Goal: Task Accomplishment & Management: Manage account settings

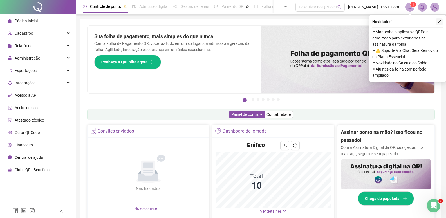
click at [440, 22] on icon "close" at bounding box center [439, 21] width 3 height 3
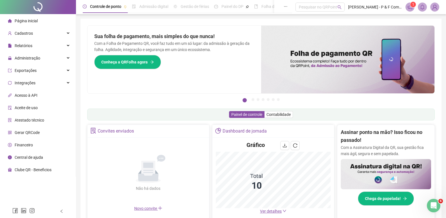
click at [413, 6] on span "1" at bounding box center [413, 5] width 2 height 4
click at [37, 60] on span "Administração" at bounding box center [28, 58] width 26 height 5
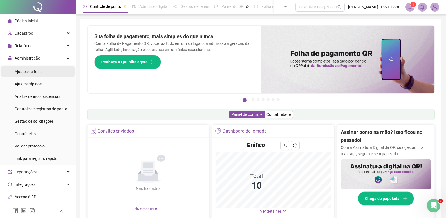
click at [35, 71] on span "Ajustes da folha" at bounding box center [29, 71] width 28 height 5
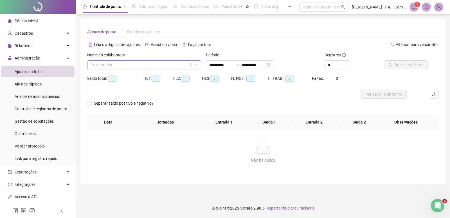
click at [134, 63] on input "search" at bounding box center [142, 65] width 102 height 8
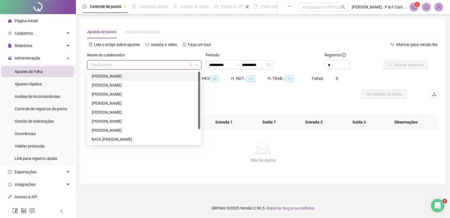
click at [131, 76] on div "[PERSON_NAME]" at bounding box center [144, 76] width 105 height 6
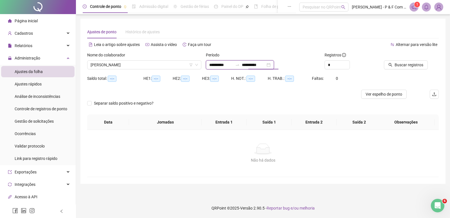
click at [266, 62] on input "**********" at bounding box center [254, 65] width 24 height 6
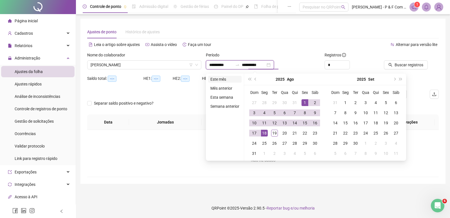
type input "**********"
click at [224, 80] on li "Este mês" at bounding box center [225, 79] width 34 height 7
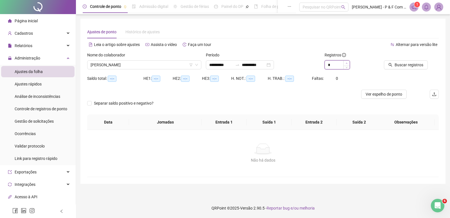
type input "*"
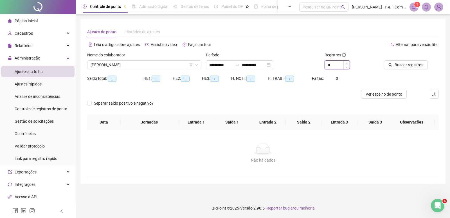
click at [346, 63] on icon "up" at bounding box center [347, 63] width 2 height 2
click at [396, 66] on span "Buscar registros" at bounding box center [409, 65] width 29 height 6
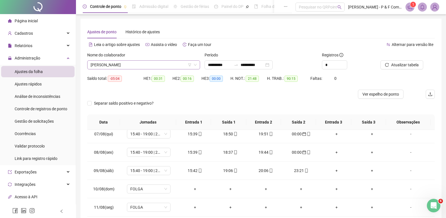
click at [148, 65] on span "[PERSON_NAME]" at bounding box center [144, 65] width 106 height 8
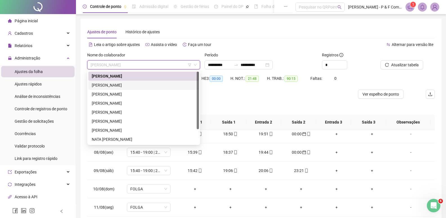
click at [144, 86] on div "[PERSON_NAME]" at bounding box center [144, 85] width 104 height 6
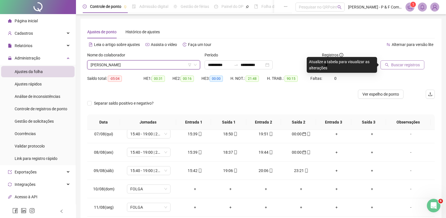
click at [403, 63] on span "Buscar registros" at bounding box center [405, 65] width 29 height 6
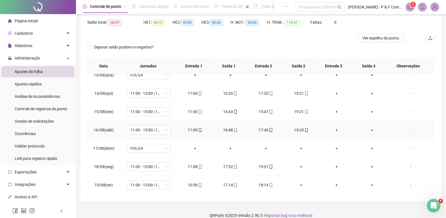
scroll to position [56, 0]
click at [299, 167] on div "+" at bounding box center [301, 166] width 26 height 6
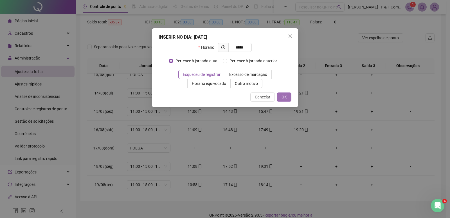
type input "*****"
click at [285, 94] on span "OK" at bounding box center [284, 97] width 5 height 6
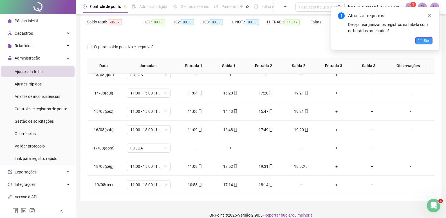
click at [421, 38] on button "Sim" at bounding box center [424, 40] width 17 height 7
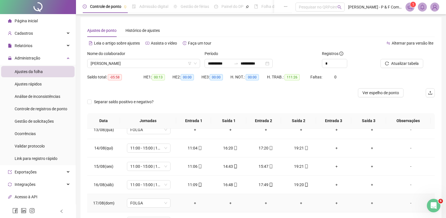
scroll to position [0, 0]
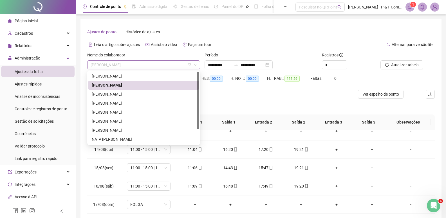
click at [158, 63] on span "[PERSON_NAME]" at bounding box center [144, 65] width 106 height 8
click at [149, 94] on div "[PERSON_NAME]" at bounding box center [144, 94] width 104 height 6
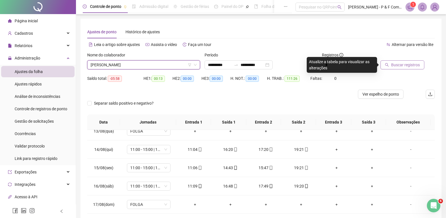
click at [404, 64] on span "Buscar registros" at bounding box center [405, 65] width 29 height 6
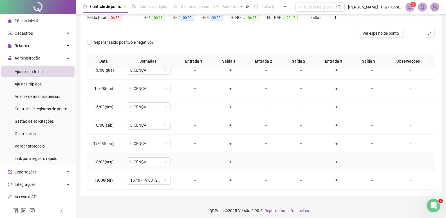
scroll to position [63, 0]
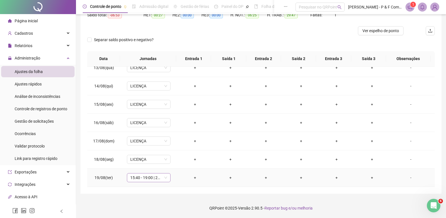
click at [166, 176] on span "15:40 - 19:00 | 20:00 - 00:00" at bounding box center [148, 177] width 37 height 8
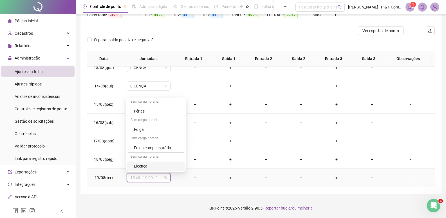
click at [150, 168] on div "Licença" at bounding box center [158, 166] width 48 height 6
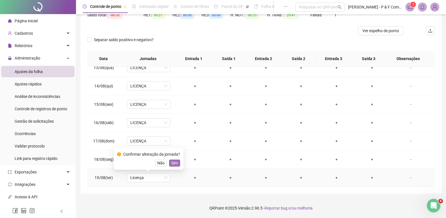
click at [174, 161] on span "Sim" at bounding box center [174, 163] width 6 height 6
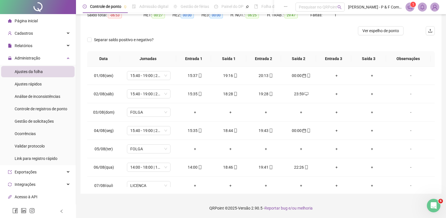
scroll to position [0, 0]
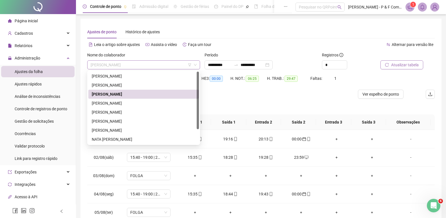
click at [149, 65] on span "[PERSON_NAME]" at bounding box center [144, 65] width 106 height 8
click at [121, 103] on div "[PERSON_NAME]" at bounding box center [144, 103] width 104 height 6
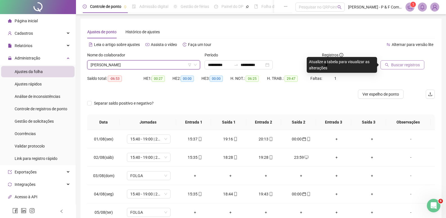
click at [395, 64] on span "Buscar registros" at bounding box center [405, 65] width 29 height 6
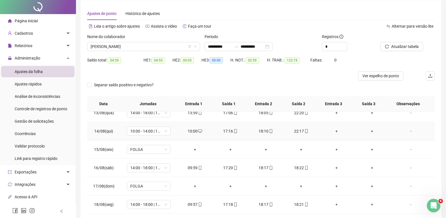
scroll to position [28, 0]
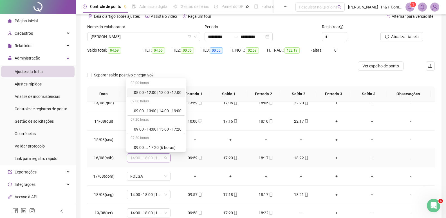
click at [165, 160] on span "14:00 - 18:00 | 19:00 - 22:20" at bounding box center [148, 157] width 37 height 8
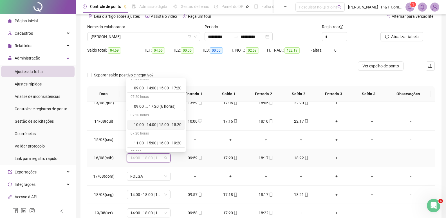
click at [165, 123] on div "10:00 - 14:00 | 15:00 - 18:20" at bounding box center [158, 124] width 48 height 6
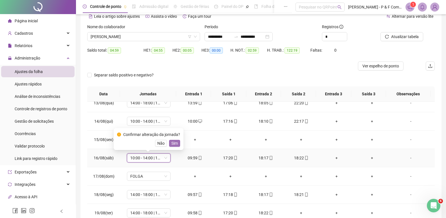
click at [174, 142] on span "Sim" at bounding box center [174, 143] width 6 height 6
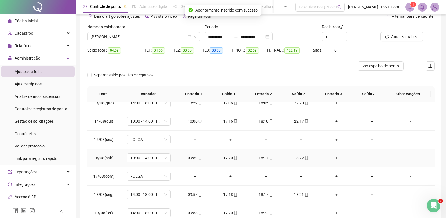
scroll to position [56, 0]
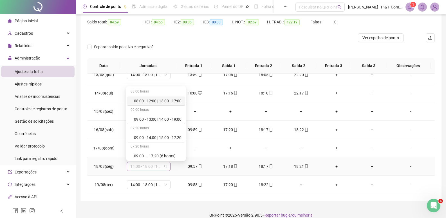
click at [163, 167] on span "14:00 - 18:00 | 19:00 - 22:20" at bounding box center [148, 166] width 37 height 8
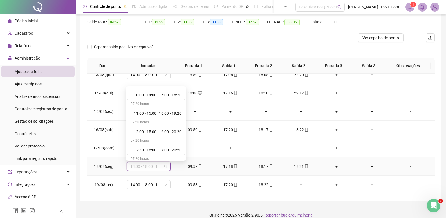
scroll to position [78, 0]
click at [169, 97] on div "10:00 - 14:00 | 15:00 - 18:20" at bounding box center [158, 96] width 48 height 6
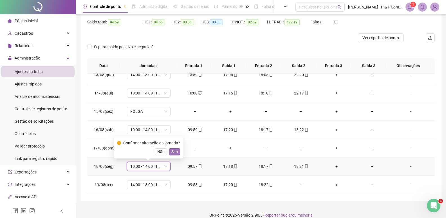
click at [171, 148] on span "Sim" at bounding box center [174, 151] width 6 height 6
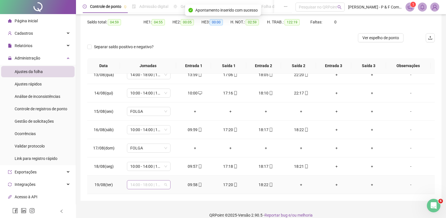
click at [165, 183] on span "14:00 - 18:00 | 19:00 - 22:20" at bounding box center [148, 184] width 37 height 8
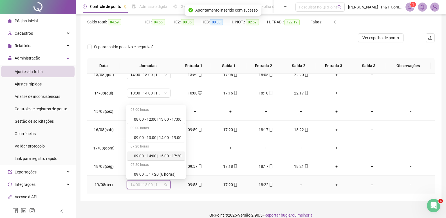
scroll to position [56, 0]
click at [155, 136] on div "10:00 - 14:00 | 15:00 - 18:20" at bounding box center [158, 136] width 48 height 6
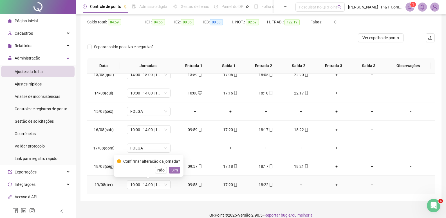
click at [173, 169] on span "Sim" at bounding box center [174, 170] width 6 height 6
click at [299, 183] on div "+" at bounding box center [301, 184] width 26 height 6
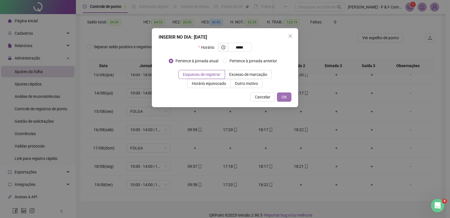
type input "*****"
click at [286, 97] on span "OK" at bounding box center [284, 97] width 5 height 6
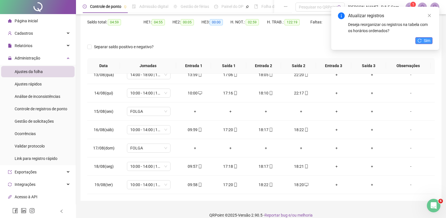
click at [424, 39] on button "Sim" at bounding box center [424, 40] width 17 height 7
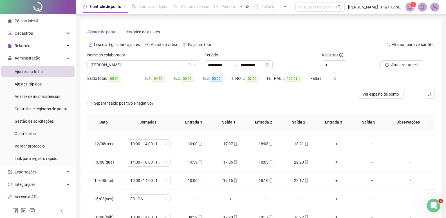
scroll to position [143, 0]
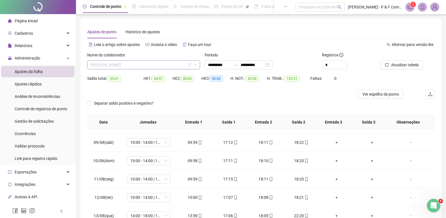
click at [144, 62] on span "[PERSON_NAME]" at bounding box center [144, 65] width 106 height 8
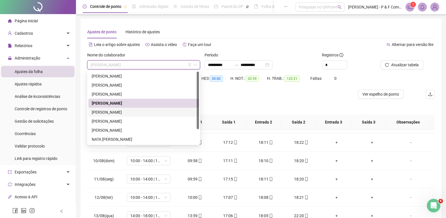
click at [131, 109] on div "[PERSON_NAME]" at bounding box center [143, 112] width 111 height 9
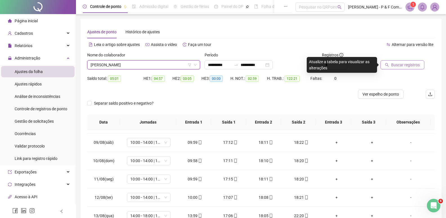
click at [402, 61] on button "Buscar registros" at bounding box center [403, 64] width 44 height 9
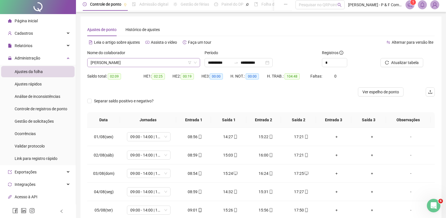
scroll to position [0, 0]
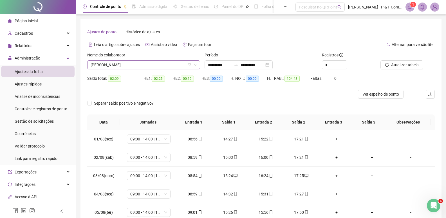
click at [158, 66] on span "[PERSON_NAME]" at bounding box center [144, 65] width 106 height 8
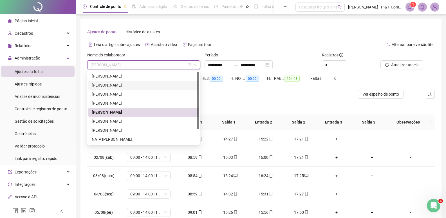
click at [217, 93] on div at bounding box center [217, 94] width 261 height 9
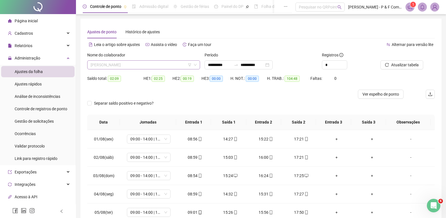
click at [157, 65] on span "[PERSON_NAME]" at bounding box center [144, 65] width 106 height 8
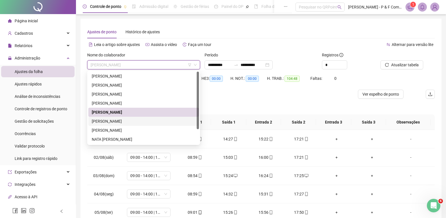
click at [142, 119] on div "[PERSON_NAME]" at bounding box center [144, 121] width 104 height 6
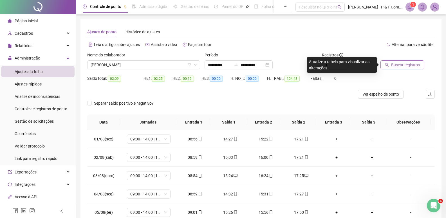
click at [395, 65] on span "Buscar registros" at bounding box center [405, 65] width 29 height 6
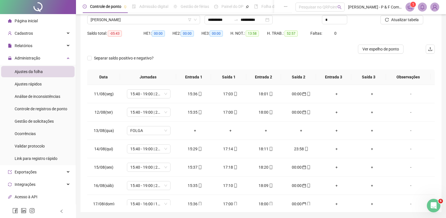
scroll to position [35, 0]
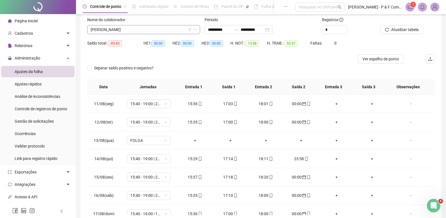
click at [175, 30] on span "[PERSON_NAME]" at bounding box center [144, 29] width 106 height 8
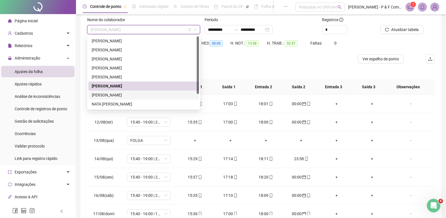
click at [139, 94] on div "[PERSON_NAME]" at bounding box center [144, 95] width 104 height 6
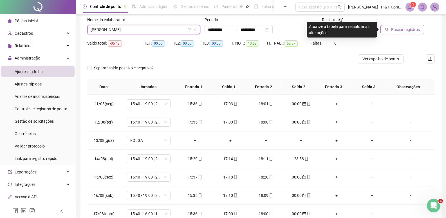
click at [392, 28] on span "Buscar registros" at bounding box center [405, 29] width 29 height 6
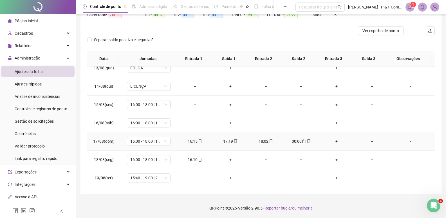
scroll to position [227, 0]
click at [167, 179] on div "15:40 - 19:00 | 20:00 - 00:00" at bounding box center [149, 177] width 44 height 9
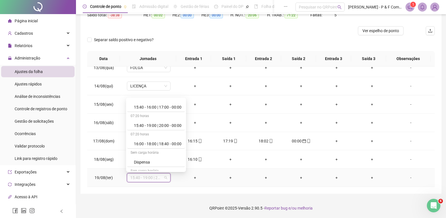
scroll to position [178, 0]
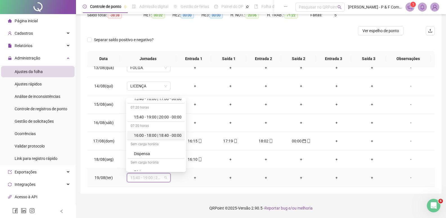
click at [164, 135] on div "16:00 - 18:00 | 18:40 - 00:00" at bounding box center [158, 135] width 48 height 6
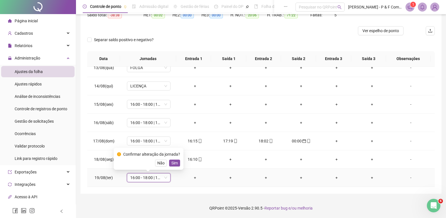
click at [174, 159] on div "Confirmar alteração da jornada? Não Sim" at bounding box center [148, 158] width 63 height 15
click at [174, 161] on span "Sim" at bounding box center [174, 163] width 6 height 6
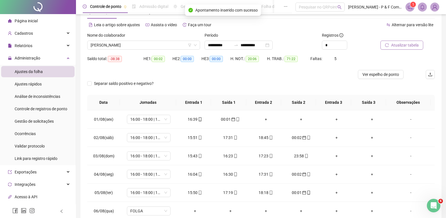
scroll to position [0, 0]
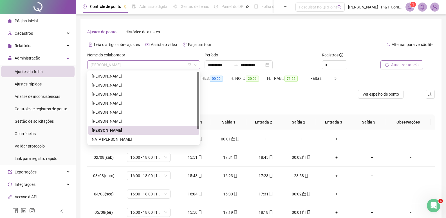
click at [158, 65] on span "[PERSON_NAME]" at bounding box center [144, 65] width 106 height 8
click at [137, 138] on div "NATA [PERSON_NAME]" at bounding box center [144, 139] width 104 height 6
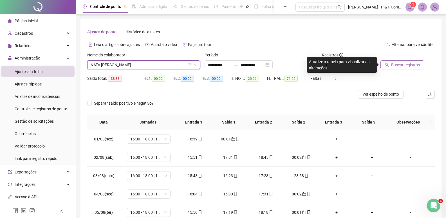
click at [390, 64] on button "Buscar registros" at bounding box center [403, 64] width 44 height 9
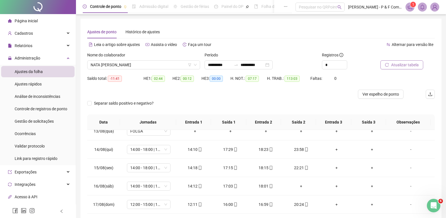
click at [407, 63] on span "Atualizar tabela" at bounding box center [405, 65] width 28 height 6
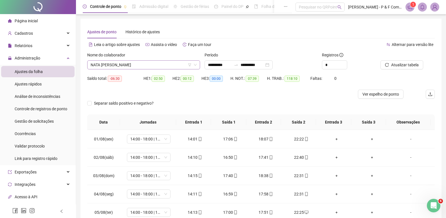
click at [163, 65] on span "NATA [PERSON_NAME]" at bounding box center [144, 65] width 106 height 8
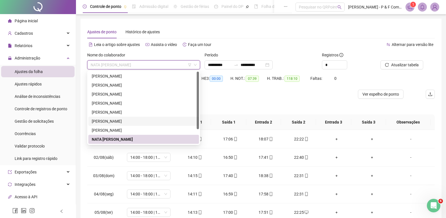
scroll to position [18, 0]
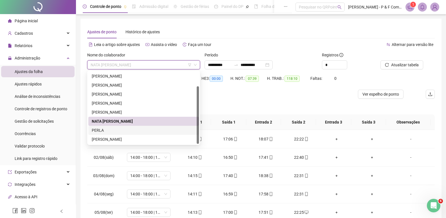
click at [133, 127] on div "PERLA" at bounding box center [144, 130] width 104 height 6
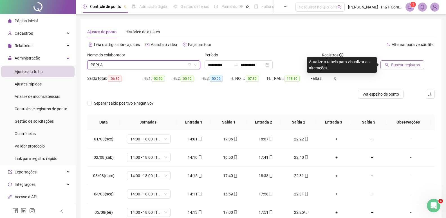
click at [400, 62] on span "Buscar registros" at bounding box center [405, 65] width 29 height 6
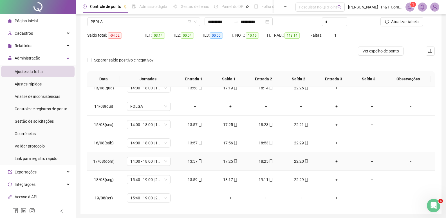
scroll to position [56, 0]
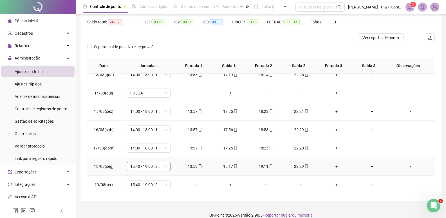
click at [165, 166] on span "15:40 - 19:00 | 20:00 - 00:00" at bounding box center [148, 166] width 37 height 8
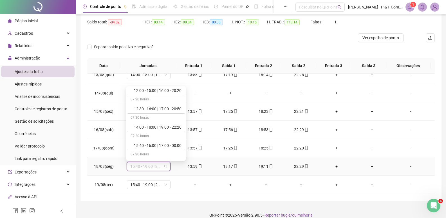
scroll to position [122, 0]
click at [169, 127] on div "14:00 - 18:00 | 19:00 - 22:20" at bounding box center [158, 125] width 48 height 6
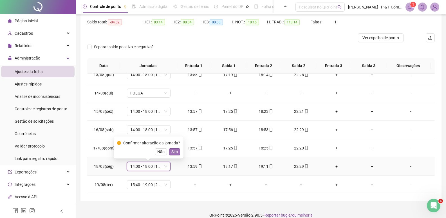
click at [171, 152] on span "Sim" at bounding box center [174, 151] width 6 height 6
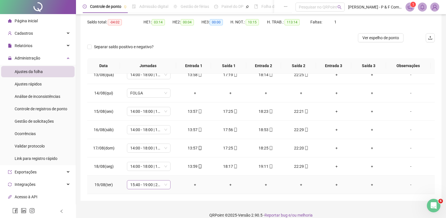
click at [166, 183] on span "15:40 - 19:00 | 20:00 - 00:00" at bounding box center [148, 184] width 37 height 8
click at [144, 138] on div "Folga" at bounding box center [158, 136] width 48 height 6
click at [171, 169] on span "Sim" at bounding box center [174, 170] width 6 height 6
click at [384, 155] on td "+" at bounding box center [371, 148] width 35 height 18
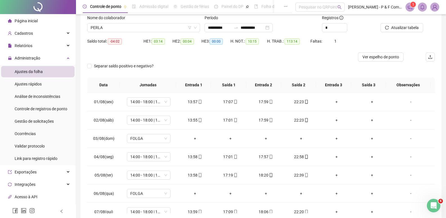
scroll to position [0, 0]
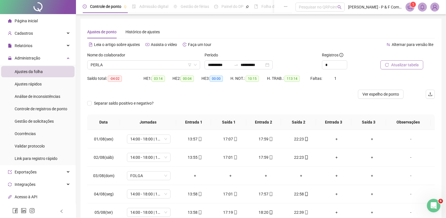
click at [397, 65] on span "Atualizar tabela" at bounding box center [405, 65] width 28 height 6
click at [195, 64] on icon "down" at bounding box center [195, 65] width 3 height 2
click at [197, 65] on icon "down" at bounding box center [195, 64] width 3 height 3
click at [173, 66] on span "PERLA" at bounding box center [144, 65] width 106 height 8
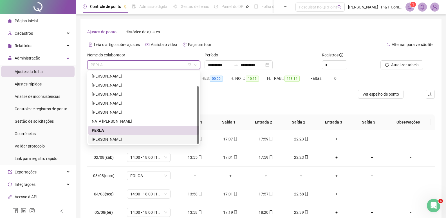
click at [113, 138] on div "[PERSON_NAME]" at bounding box center [144, 139] width 104 height 6
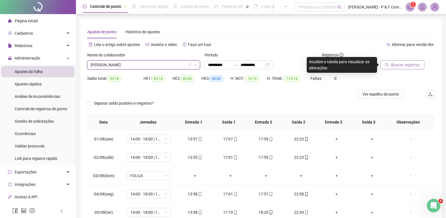
click at [400, 68] on span "Buscar registros" at bounding box center [405, 65] width 29 height 6
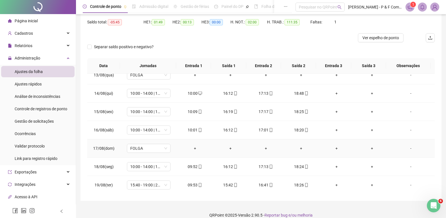
scroll to position [227, 0]
click at [166, 184] on span "15:40 - 19:00 | 20:00 - 00:00" at bounding box center [148, 184] width 37 height 8
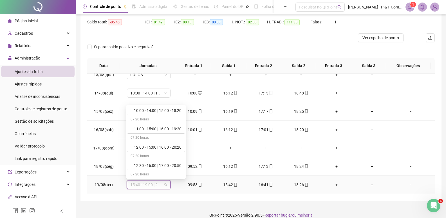
scroll to position [85, 0]
click at [164, 107] on div "10:00 - 14:00 | 15:00 - 18:20" at bounding box center [158, 107] width 48 height 6
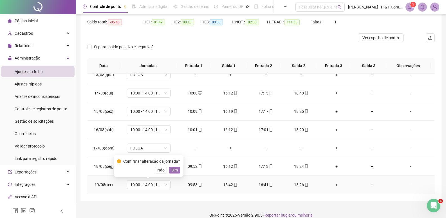
click at [172, 170] on span "Sim" at bounding box center [174, 170] width 6 height 6
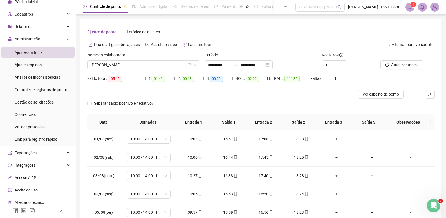
scroll to position [60, 0]
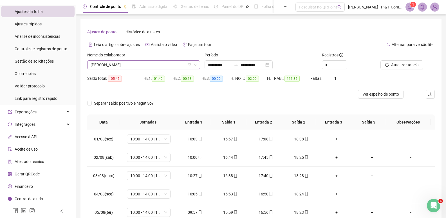
click at [142, 64] on span "[PERSON_NAME]" at bounding box center [144, 65] width 106 height 8
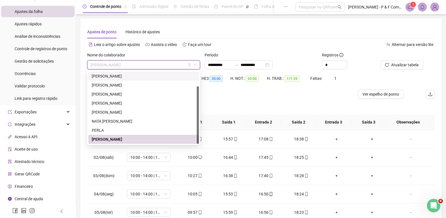
scroll to position [0, 0]
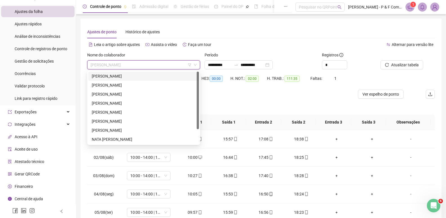
click at [124, 74] on div "[PERSON_NAME]" at bounding box center [144, 76] width 104 height 6
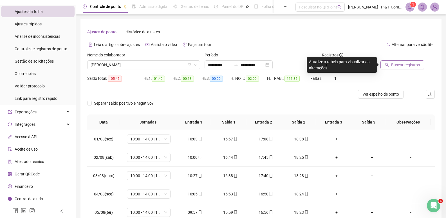
click at [408, 62] on span "Buscar registros" at bounding box center [405, 65] width 29 height 6
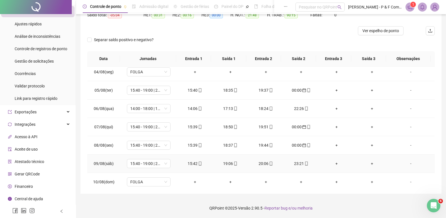
scroll to position [30, 0]
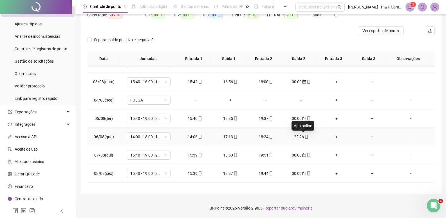
click at [305, 137] on icon "mobile" at bounding box center [307, 137] width 4 height 4
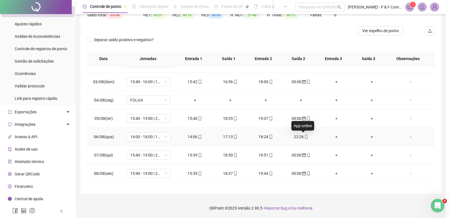
type input "**********"
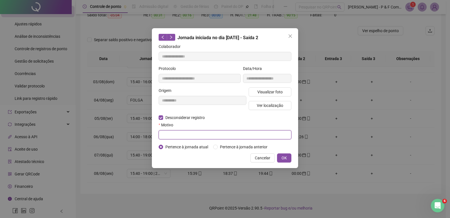
click at [196, 133] on input "text" at bounding box center [225, 134] width 133 height 9
type input "*"
click at [262, 158] on span "Cancelar" at bounding box center [262, 158] width 15 height 6
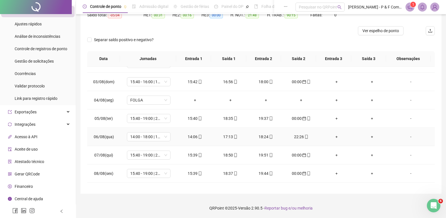
click at [333, 132] on td "+" at bounding box center [336, 137] width 35 height 18
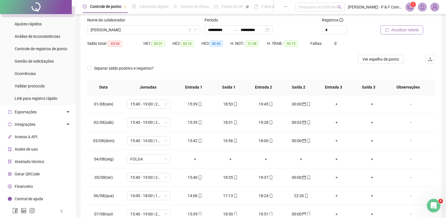
scroll to position [0, 0]
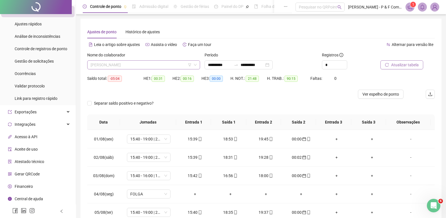
click at [142, 63] on span "[PERSON_NAME]" at bounding box center [144, 65] width 106 height 8
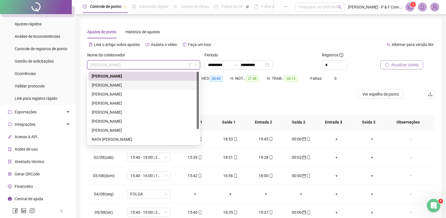
click at [139, 85] on div "[PERSON_NAME]" at bounding box center [144, 85] width 104 height 6
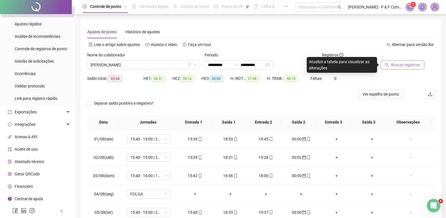
click at [400, 65] on span "Buscar registros" at bounding box center [405, 65] width 29 height 6
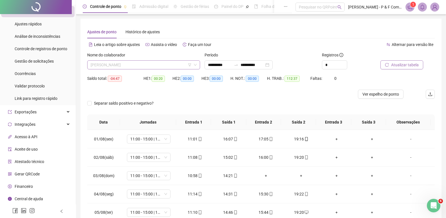
click at [154, 66] on span "[PERSON_NAME]" at bounding box center [144, 65] width 106 height 8
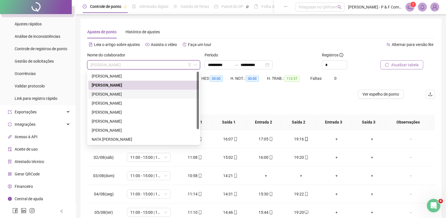
click at [126, 92] on div "[PERSON_NAME]" at bounding box center [144, 94] width 104 height 6
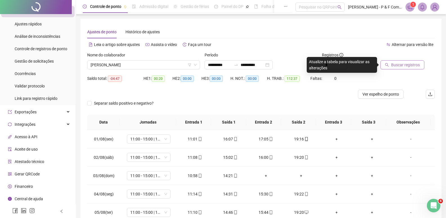
click at [393, 61] on button "Buscar registros" at bounding box center [403, 64] width 44 height 9
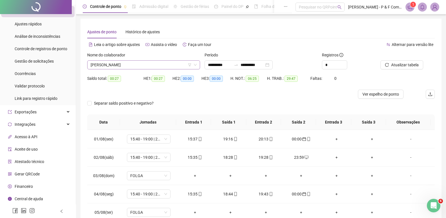
click at [174, 65] on span "[PERSON_NAME]" at bounding box center [144, 65] width 106 height 8
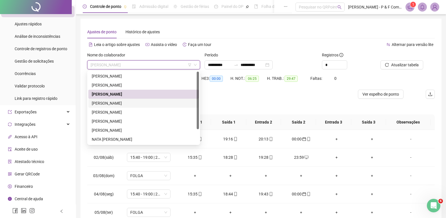
click at [132, 104] on div "[PERSON_NAME]" at bounding box center [144, 103] width 104 height 6
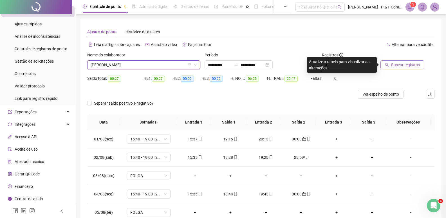
click at [402, 65] on span "Buscar registros" at bounding box center [405, 65] width 29 height 6
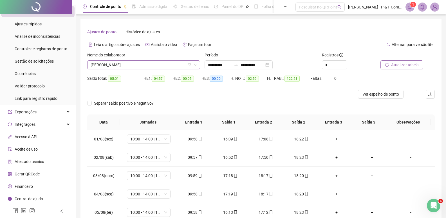
click at [160, 62] on span "[PERSON_NAME]" at bounding box center [144, 65] width 106 height 8
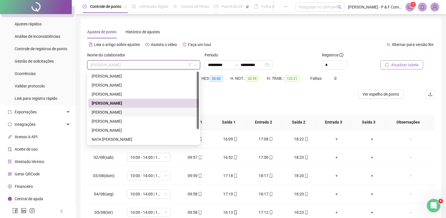
click at [128, 111] on div "[PERSON_NAME]" at bounding box center [144, 112] width 104 height 6
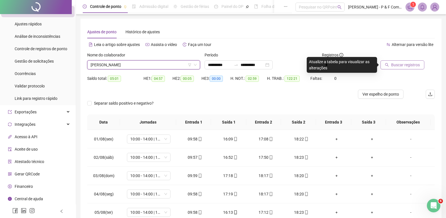
click at [391, 63] on button "Buscar registros" at bounding box center [403, 64] width 44 height 9
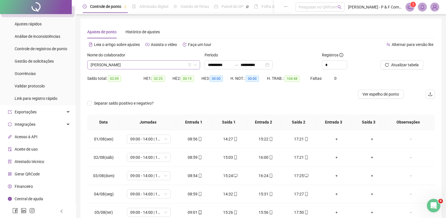
click at [169, 64] on span "[PERSON_NAME]" at bounding box center [144, 65] width 106 height 8
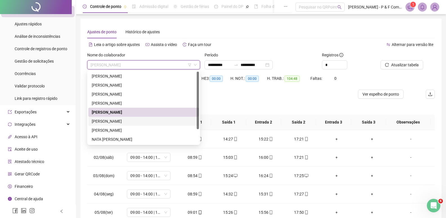
click at [144, 118] on div "[PERSON_NAME]" at bounding box center [144, 121] width 104 height 6
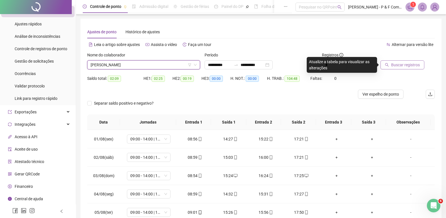
click at [398, 66] on span "Buscar registros" at bounding box center [405, 65] width 29 height 6
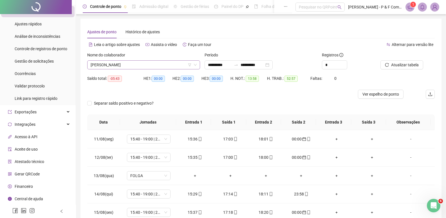
click at [179, 66] on span "[PERSON_NAME]" at bounding box center [144, 65] width 106 height 8
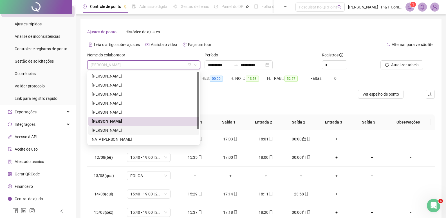
click at [119, 130] on div "[PERSON_NAME]" at bounding box center [144, 130] width 104 height 6
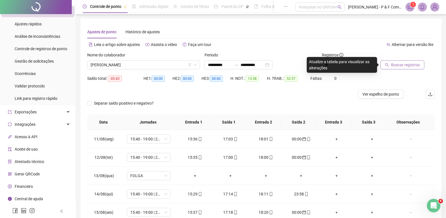
click at [409, 65] on span "Buscar registros" at bounding box center [405, 65] width 29 height 6
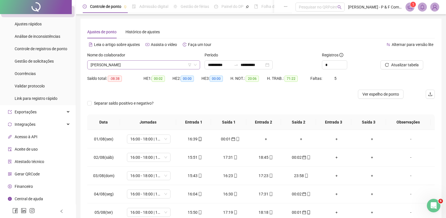
click at [162, 66] on span "[PERSON_NAME]" at bounding box center [144, 65] width 106 height 8
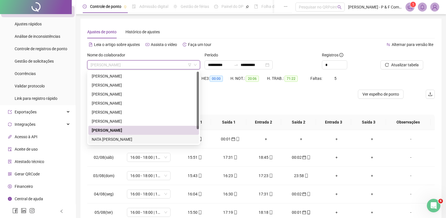
click at [147, 140] on div "NATA [PERSON_NAME]" at bounding box center [144, 139] width 104 height 6
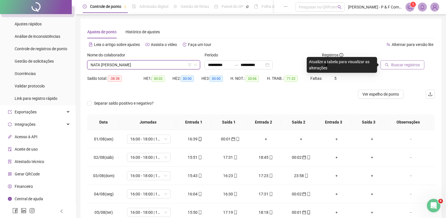
click at [398, 65] on span "Buscar registros" at bounding box center [405, 65] width 29 height 6
